Goal: Task Accomplishment & Management: Use online tool/utility

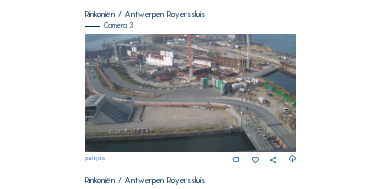
scroll to position [692, 0]
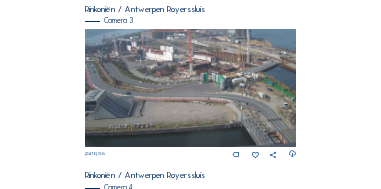
click at [171, 85] on img at bounding box center [190, 88] width 211 height 119
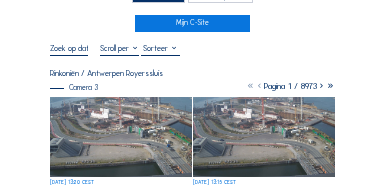
scroll to position [100, 0]
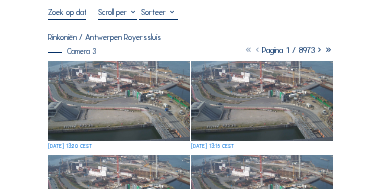
click at [132, 106] on img at bounding box center [119, 101] width 142 height 80
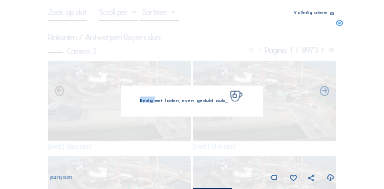
click at [132, 106] on div "Bezig met laden, even geduld aub..." at bounding box center [192, 101] width 142 height 31
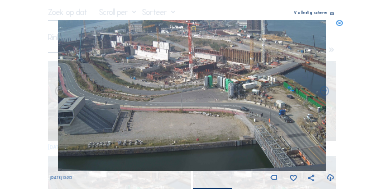
click at [332, 14] on icon at bounding box center [332, 14] width 4 height 5
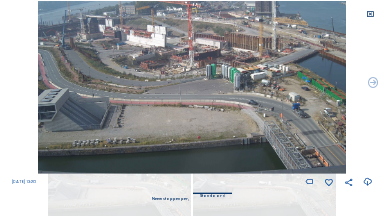
click at [127, 41] on img at bounding box center [191, 87] width 307 height 173
click at [370, 14] on icon at bounding box center [370, 14] width 8 height 8
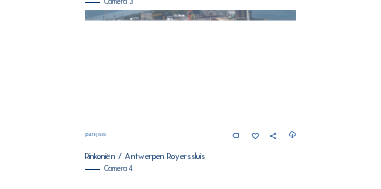
scroll to position [831, 0]
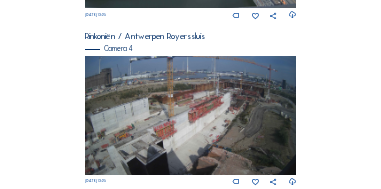
click at [187, 106] on img at bounding box center [190, 115] width 211 height 119
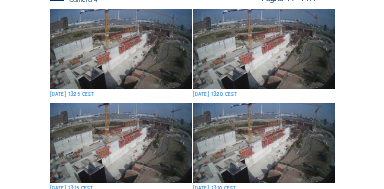
scroll to position [140, 0]
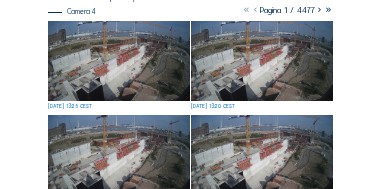
click at [118, 62] on img at bounding box center [119, 61] width 142 height 80
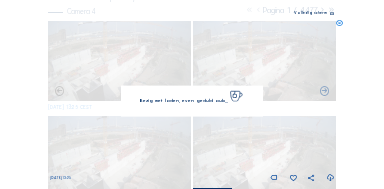
click at [118, 62] on img at bounding box center [192, 95] width 269 height 151
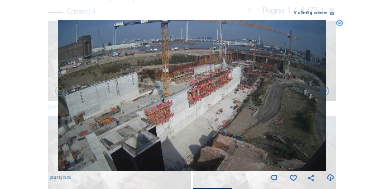
click at [331, 13] on icon at bounding box center [332, 14] width 4 height 5
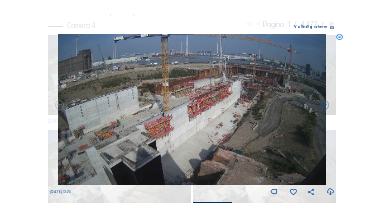
scroll to position [14, 0]
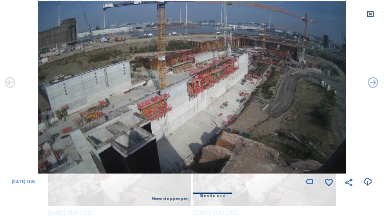
click at [369, 14] on icon at bounding box center [370, 14] width 8 height 8
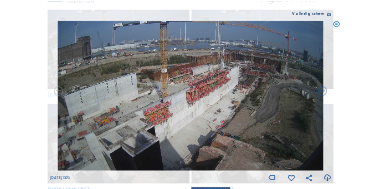
scroll to position [152, 0]
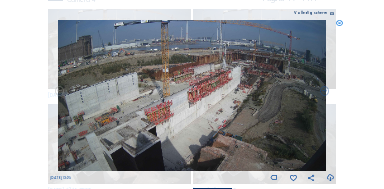
click at [339, 23] on icon at bounding box center [339, 23] width 7 height 7
